Goal: Information Seeking & Learning: Learn about a topic

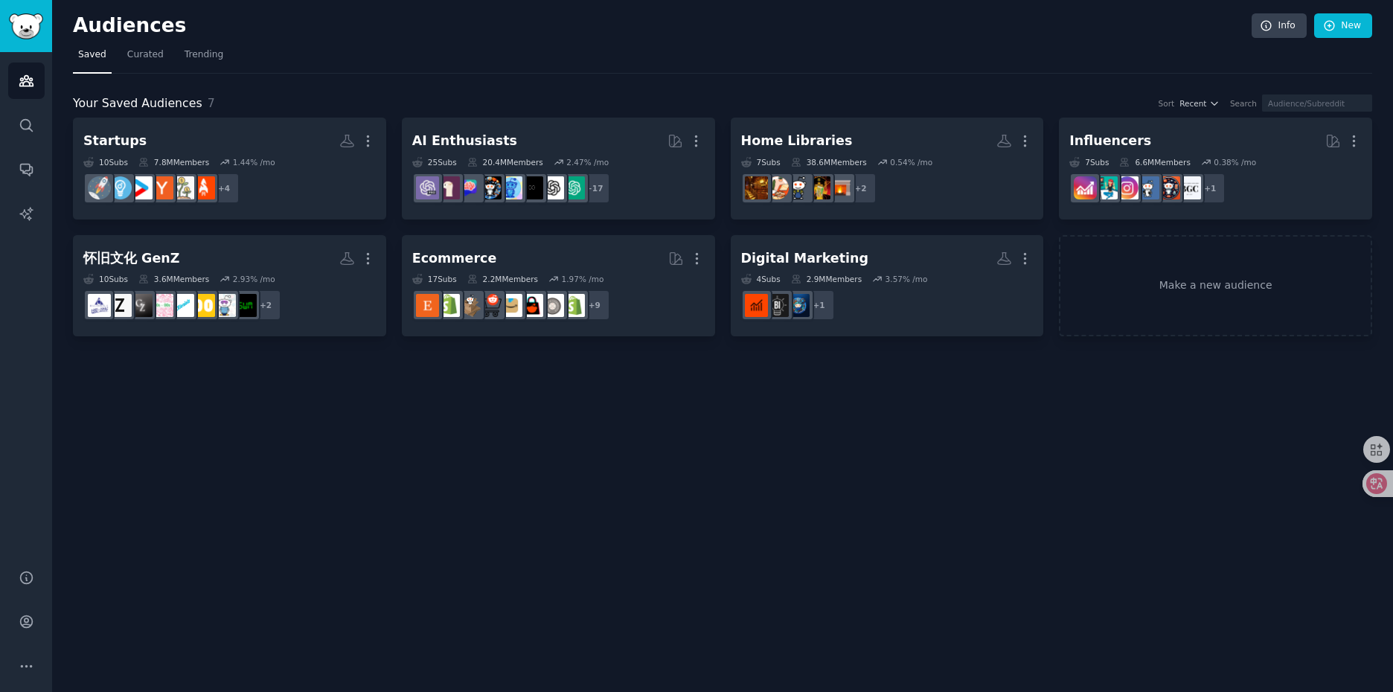
click at [549, 487] on div "Audiences Info New Saved Curated Trending Your Saved Audiences 7 Sort Recent Se…" at bounding box center [722, 346] width 1341 height 692
click at [17, 125] on link "Search" at bounding box center [26, 125] width 36 height 36
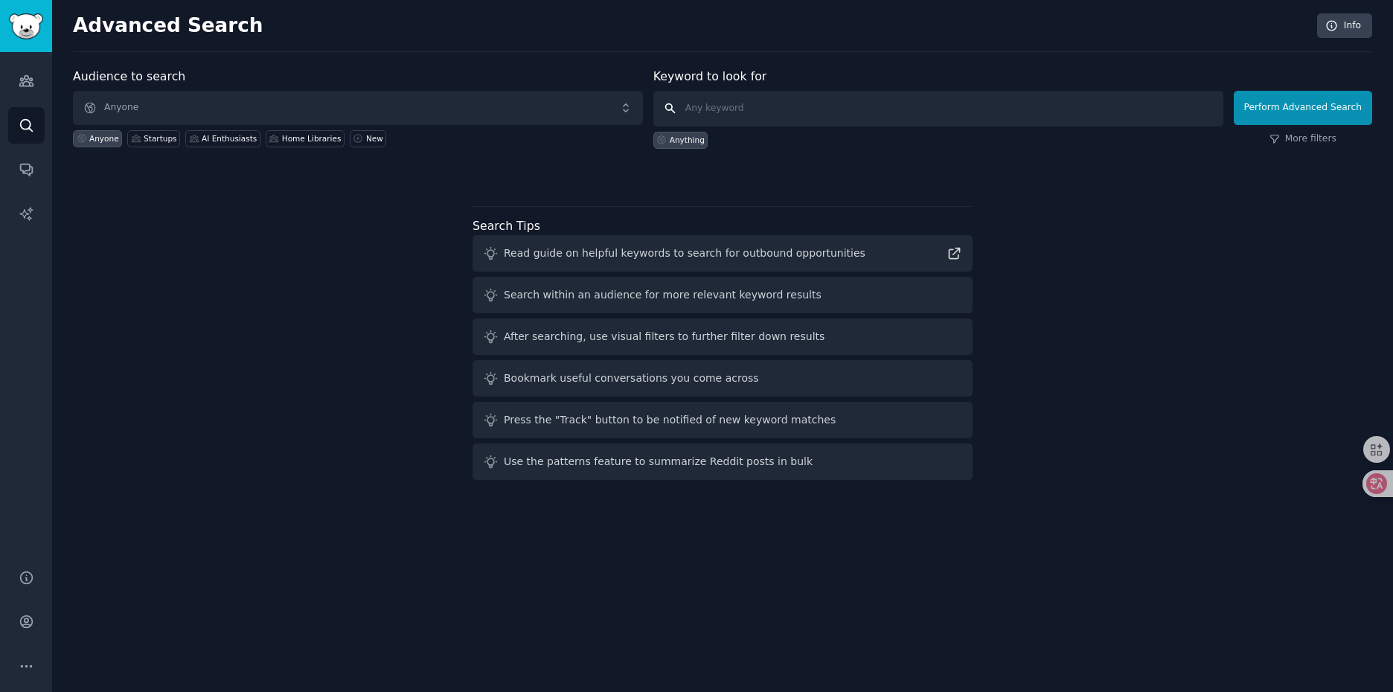
click at [768, 112] on input "text" at bounding box center [938, 109] width 570 height 36
type input "amazon"
click at [1276, 111] on button "Perform Advanced Search" at bounding box center [1303, 108] width 138 height 34
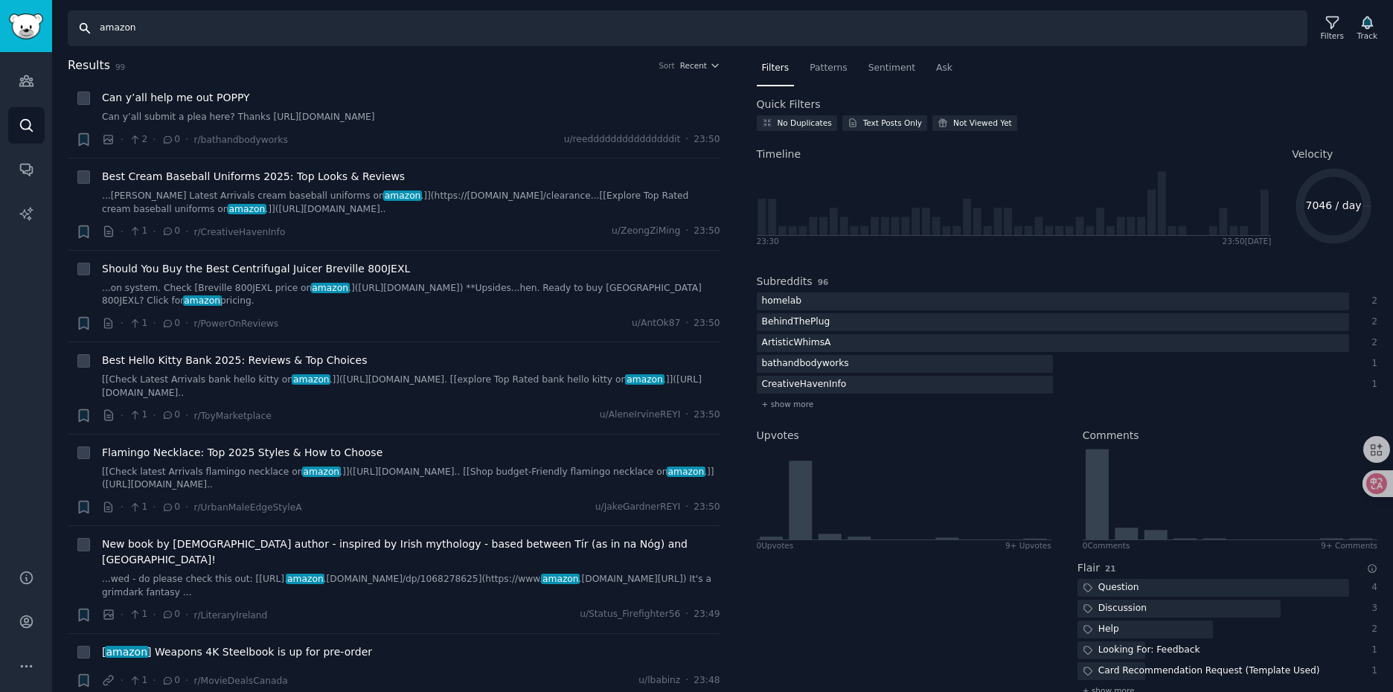
click at [176, 27] on input "amazon" at bounding box center [688, 28] width 1240 height 36
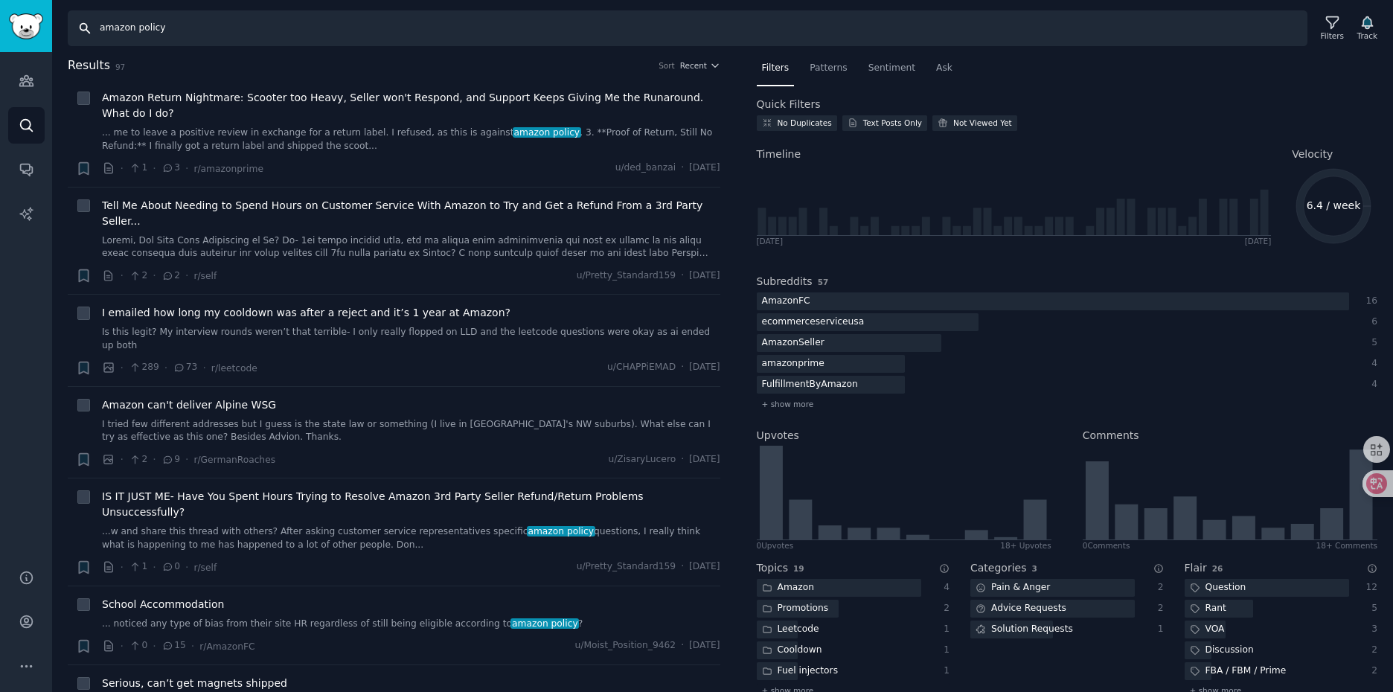
click at [200, 39] on input "amazon policy" at bounding box center [688, 28] width 1240 height 36
paste input "account suspended"
type input "amazon account suspended"
